Goal: Task Accomplishment & Management: Manage account settings

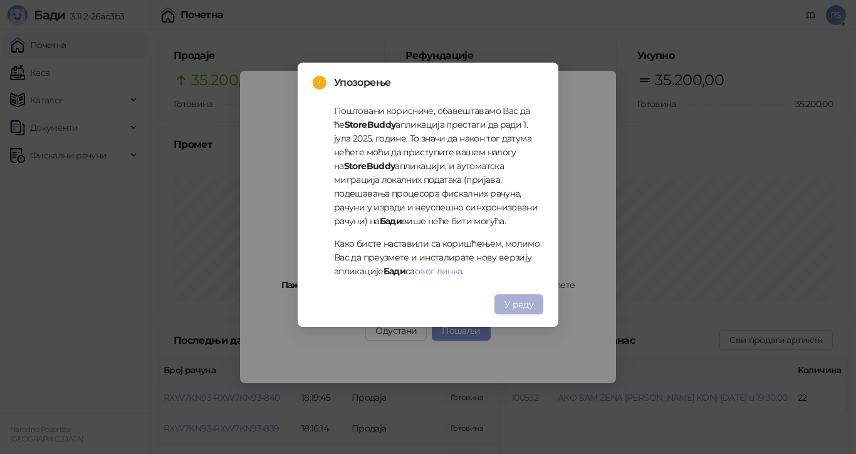
click at [536, 306] on button "У реду" at bounding box center [518, 304] width 49 height 20
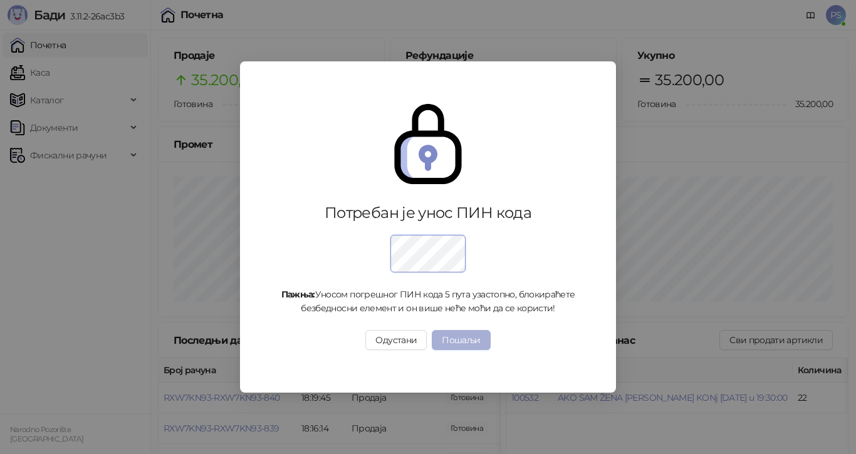
click at [471, 341] on button "Пошаљи" at bounding box center [461, 340] width 58 height 20
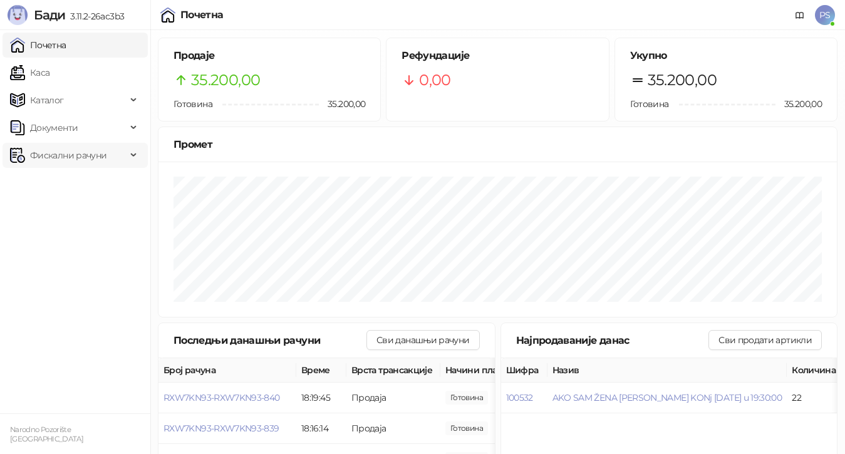
click at [44, 159] on span "Фискални рачуни" at bounding box center [68, 155] width 76 height 25
click at [66, 187] on link "Издати рачуни" at bounding box center [57, 182] width 84 height 25
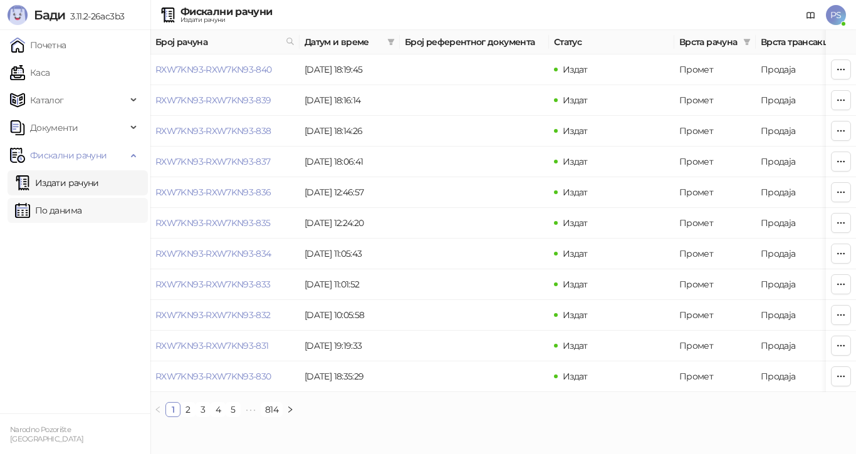
click at [69, 213] on link "По данима" at bounding box center [48, 210] width 66 height 25
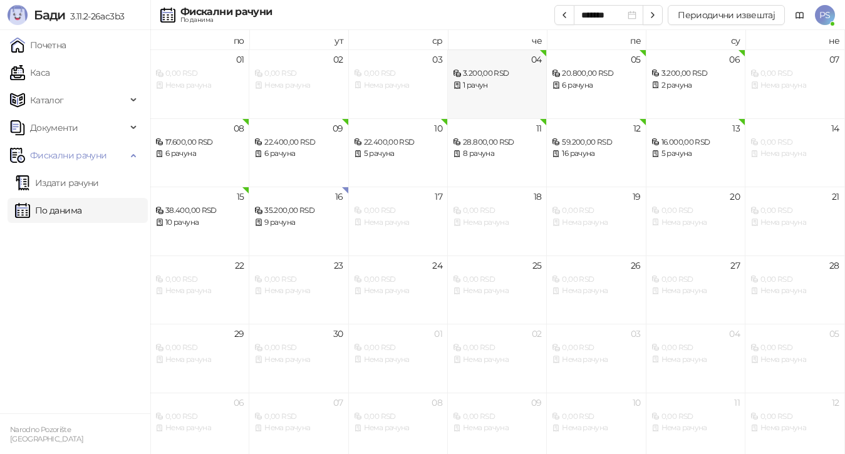
click at [472, 76] on div "3.200,00 RSD" at bounding box center [497, 74] width 88 height 12
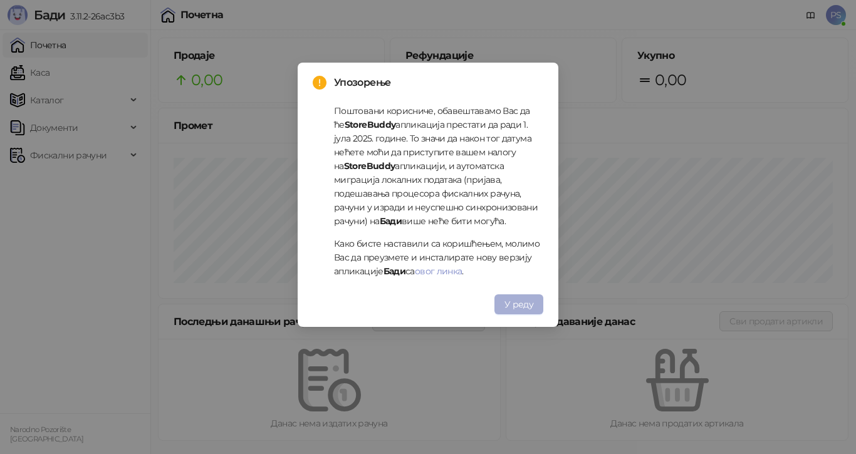
click at [518, 302] on span "У реду" at bounding box center [518, 304] width 29 height 11
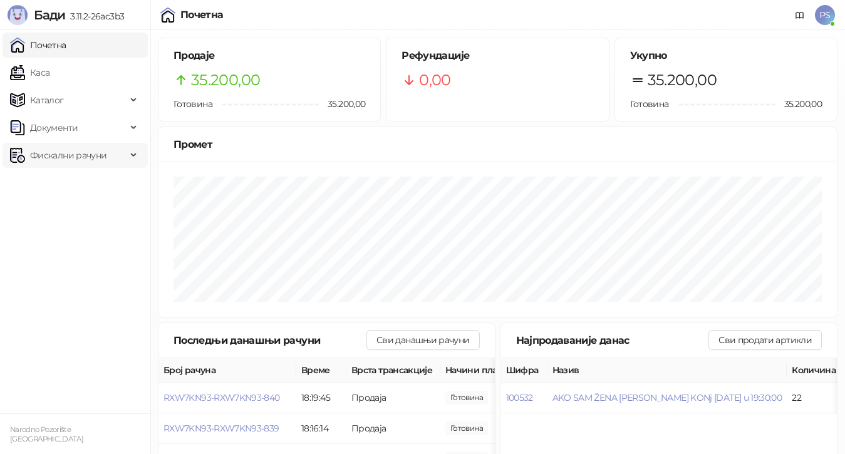
click at [73, 156] on span "Фискални рачуни" at bounding box center [68, 155] width 76 height 25
click at [81, 211] on link "По данима" at bounding box center [48, 210] width 66 height 25
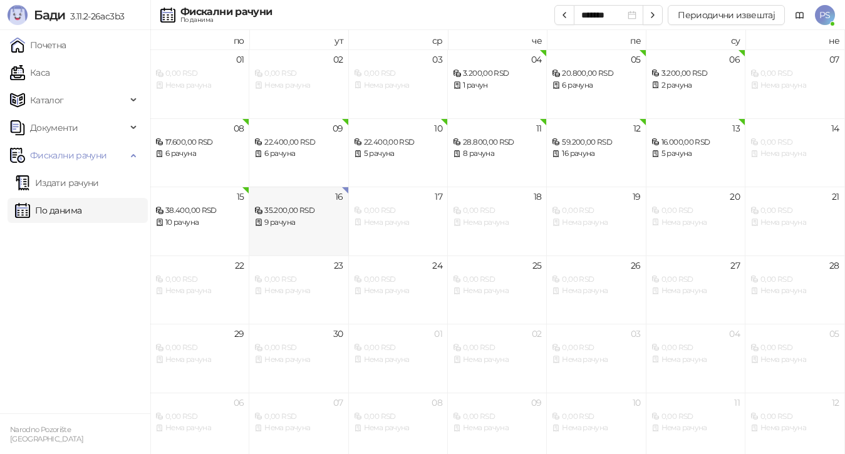
click at [289, 217] on div "9 рачуна" at bounding box center [298, 223] width 88 height 12
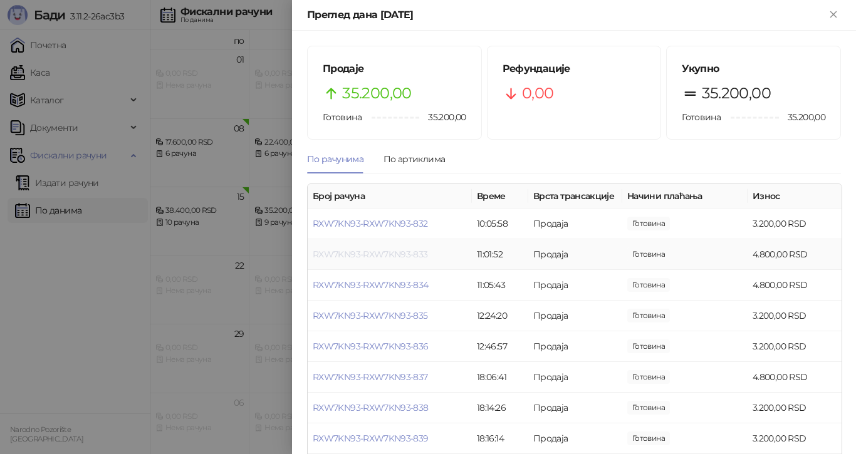
scroll to position [46, 0]
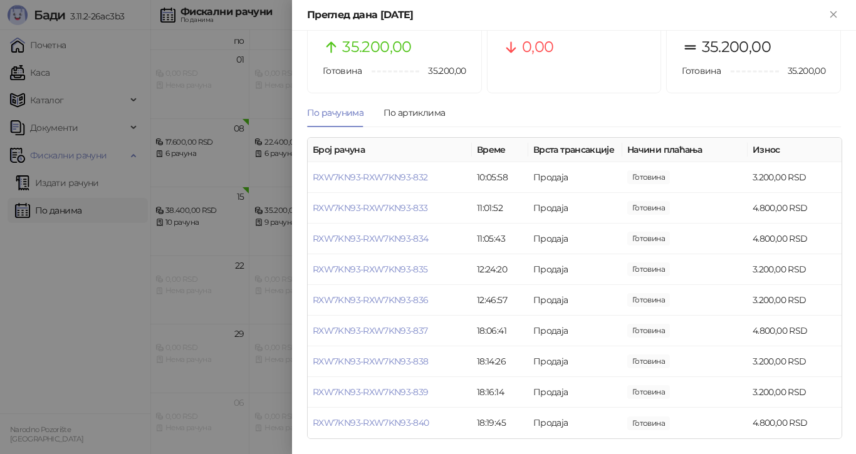
click at [51, 241] on div at bounding box center [428, 227] width 856 height 454
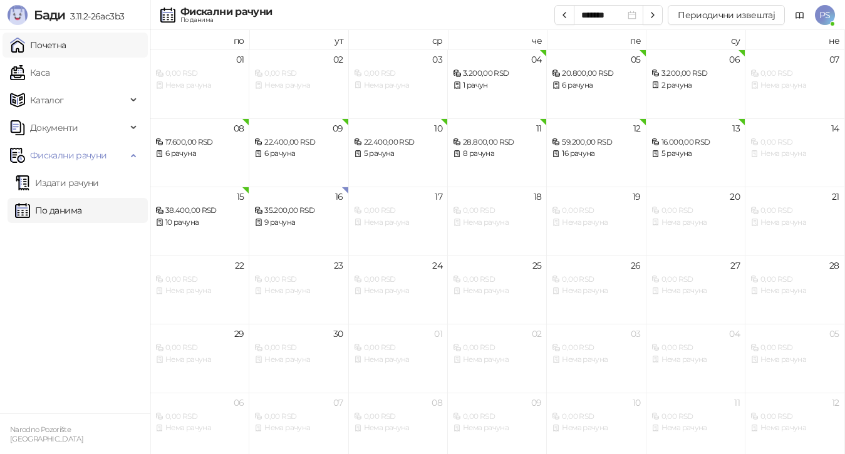
click at [55, 42] on link "Почетна" at bounding box center [38, 45] width 56 height 25
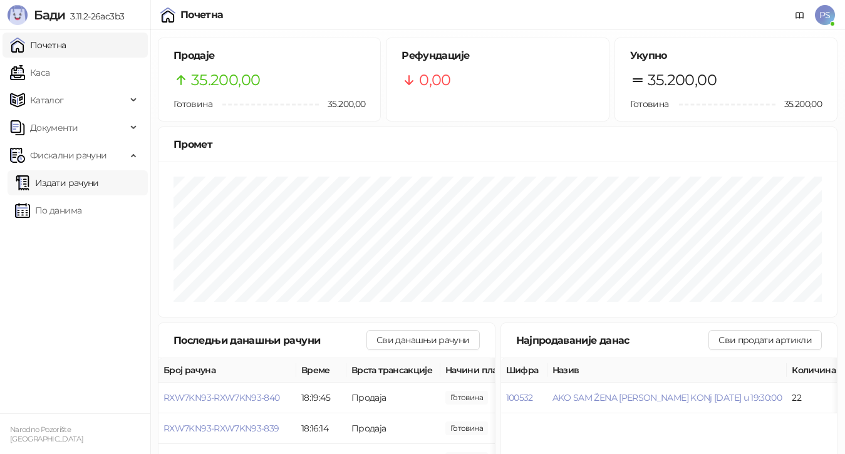
click at [44, 184] on link "Издати рачуни" at bounding box center [57, 182] width 84 height 25
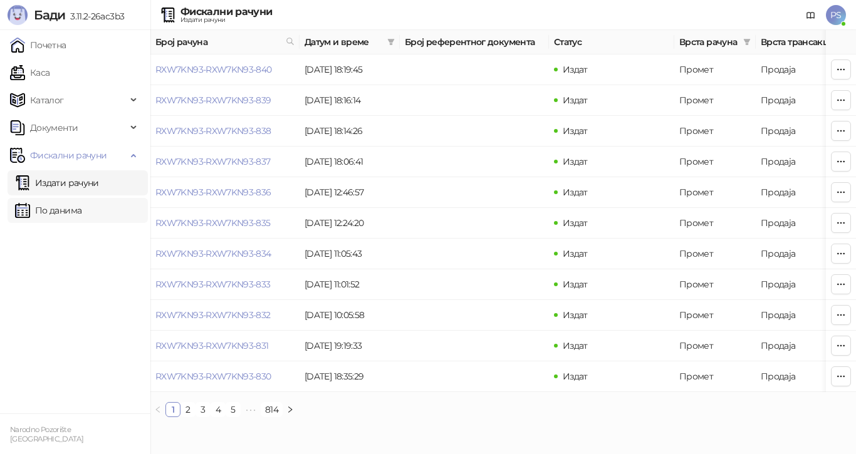
click at [68, 211] on link "По данима" at bounding box center [48, 210] width 66 height 25
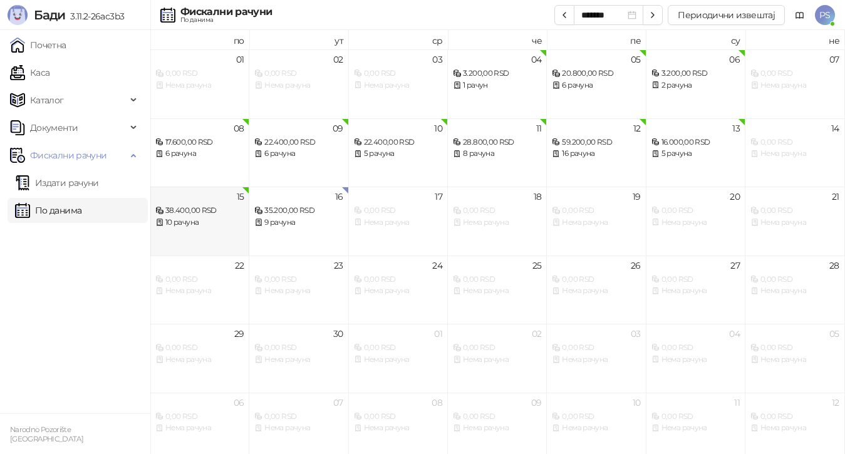
click at [172, 220] on div "10 рачуна" at bounding box center [199, 223] width 88 height 12
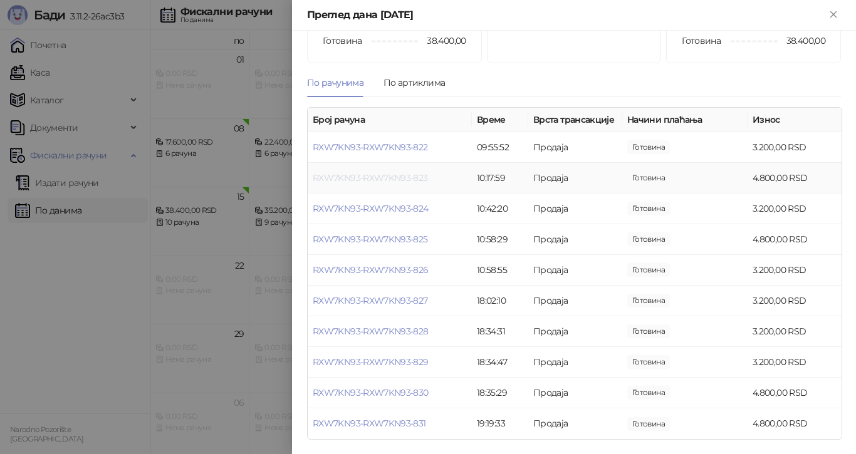
scroll to position [77, 0]
click at [4, 336] on div at bounding box center [428, 227] width 856 height 454
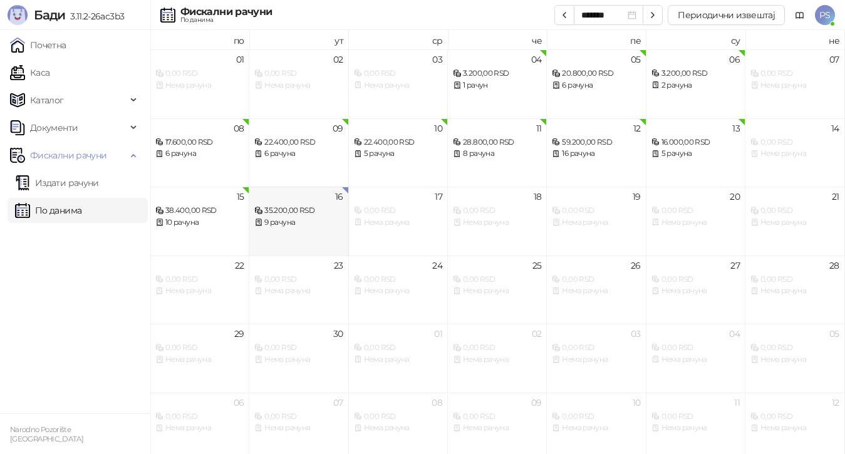
click at [285, 217] on div "9 рачуна" at bounding box center [298, 223] width 88 height 12
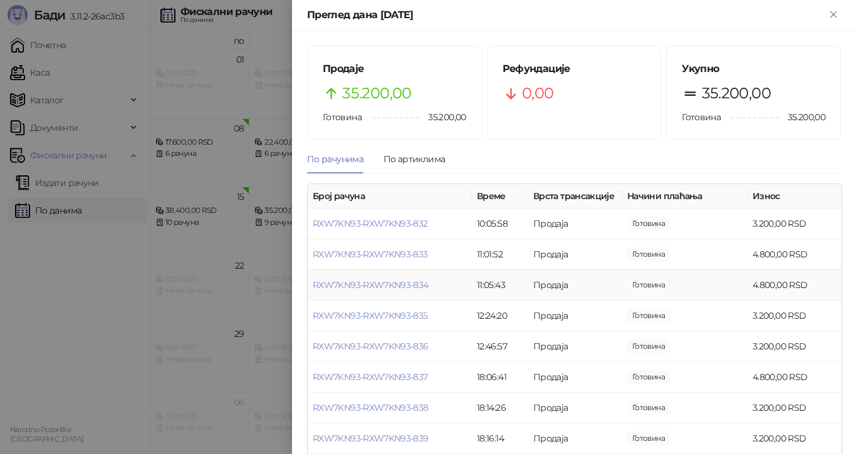
scroll to position [46, 0]
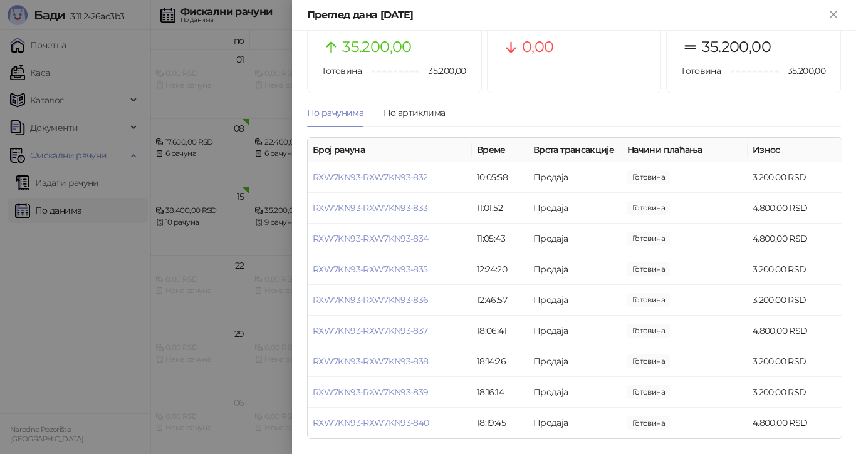
click at [60, 294] on div at bounding box center [428, 227] width 856 height 454
